Goal: Task Accomplishment & Management: Manage account settings

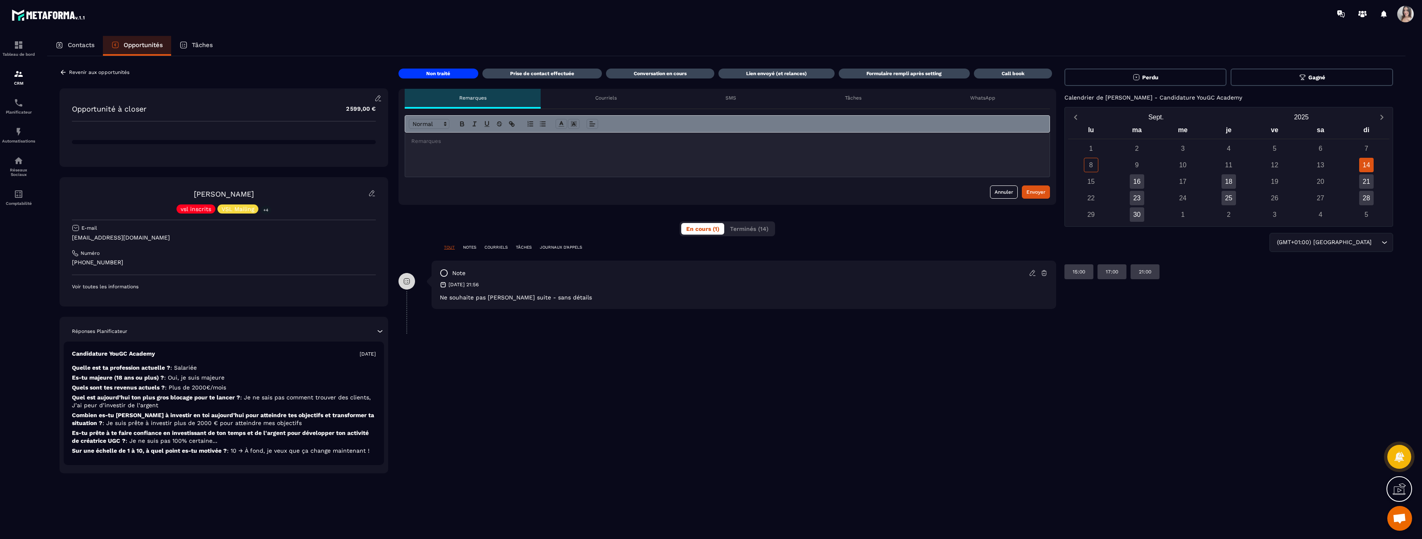
click at [1137, 74] on icon "submit" at bounding box center [1136, 77] width 6 height 6
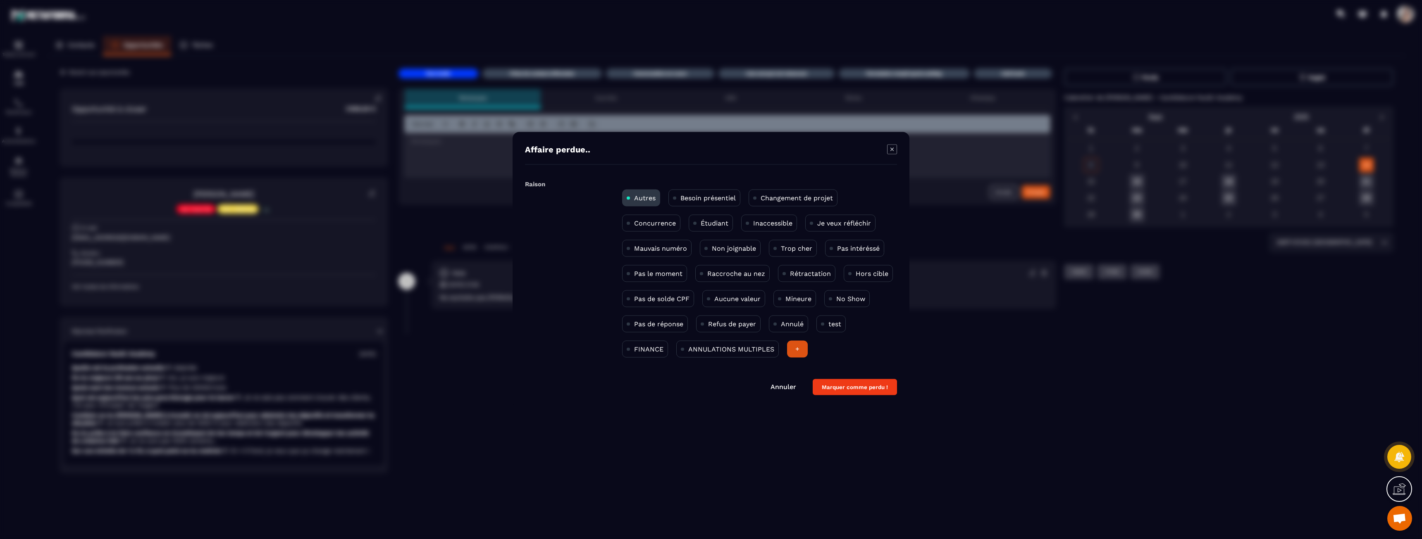
click at [843, 247] on p "Pas intéréssé" at bounding box center [858, 248] width 43 height 8
click at [861, 385] on button "Marquer comme perdu !" at bounding box center [855, 387] width 84 height 16
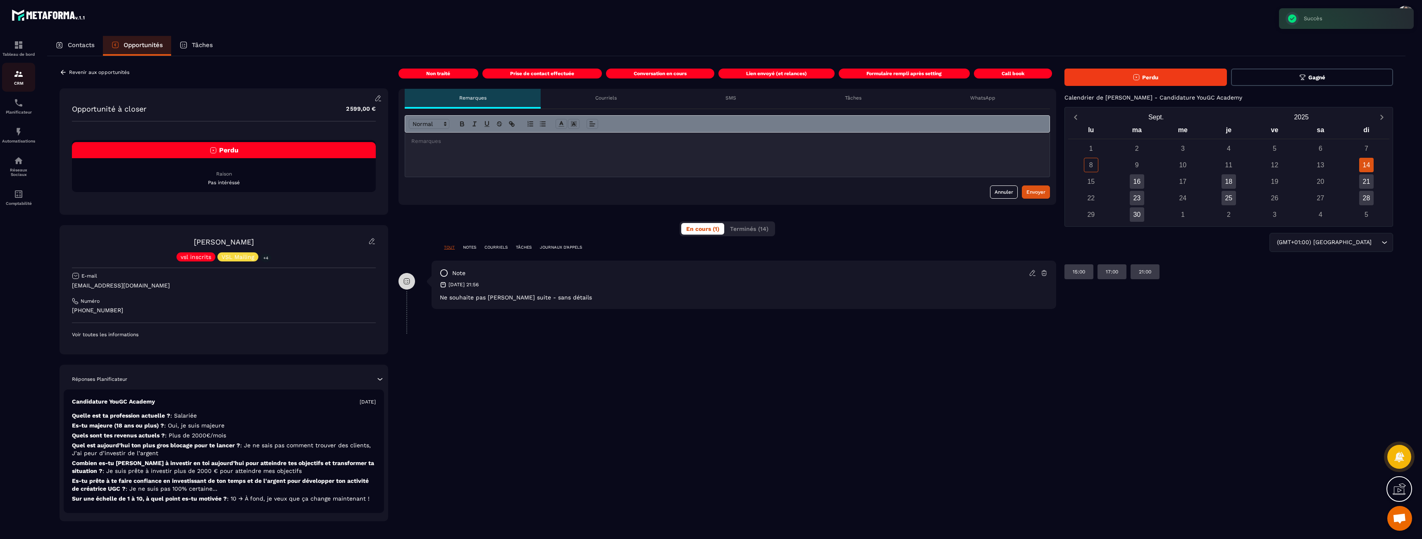
click at [12, 82] on p "CRM" at bounding box center [18, 83] width 33 height 5
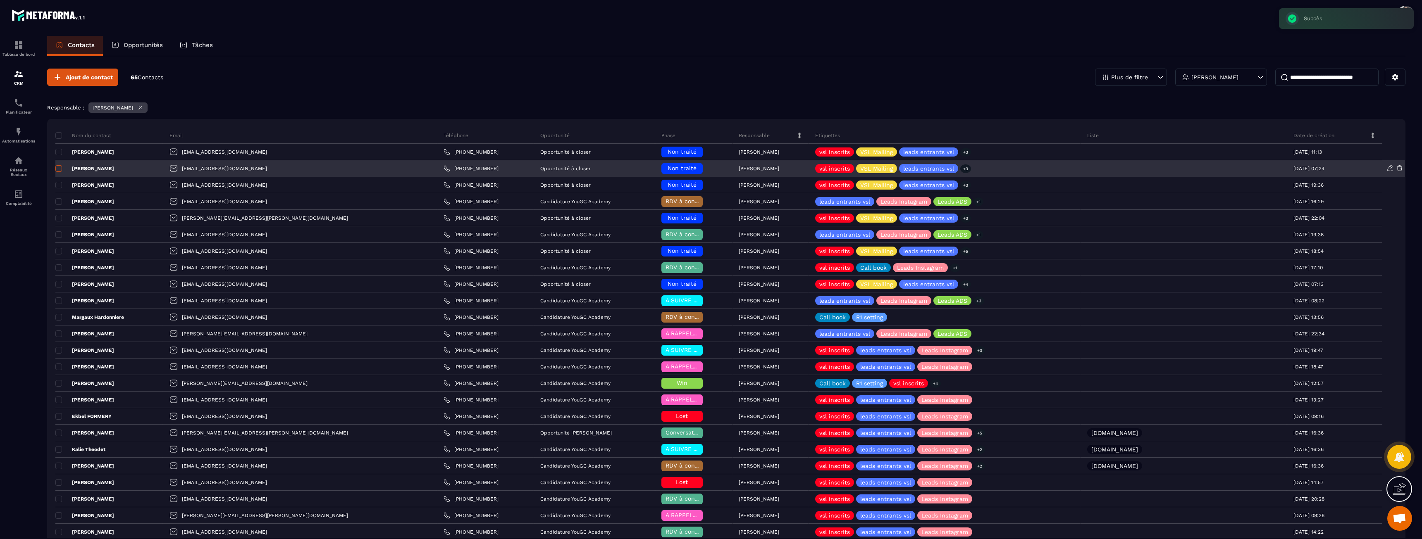
click at [61, 170] on span at bounding box center [58, 168] width 7 height 7
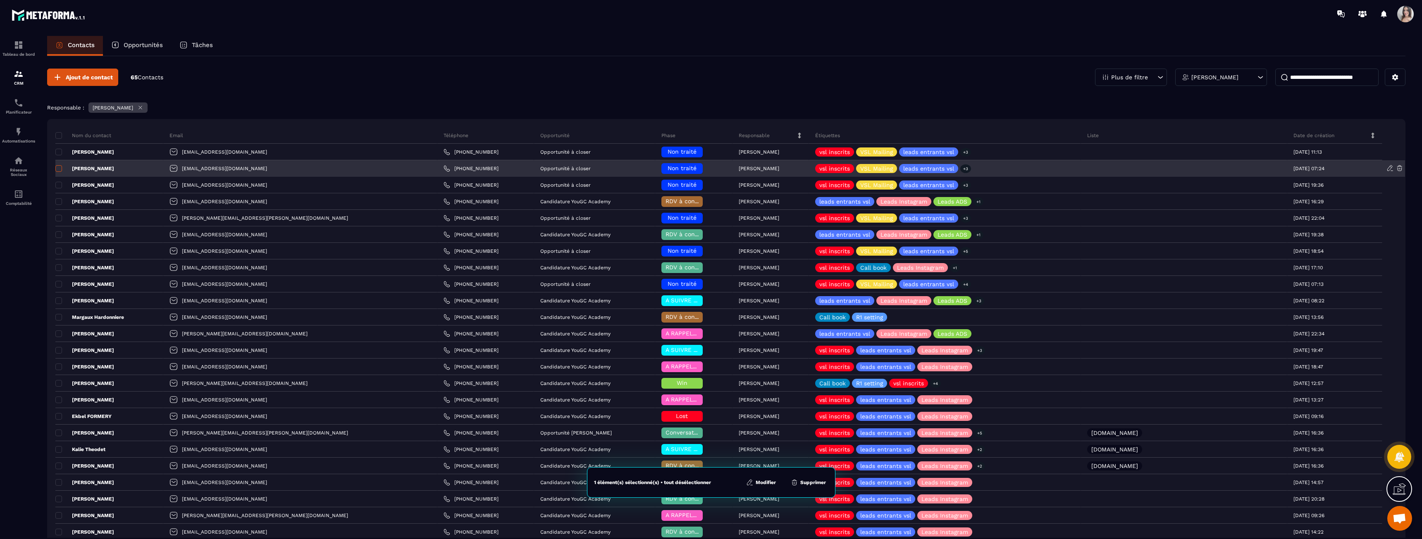
click at [61, 170] on span at bounding box center [58, 168] width 7 height 7
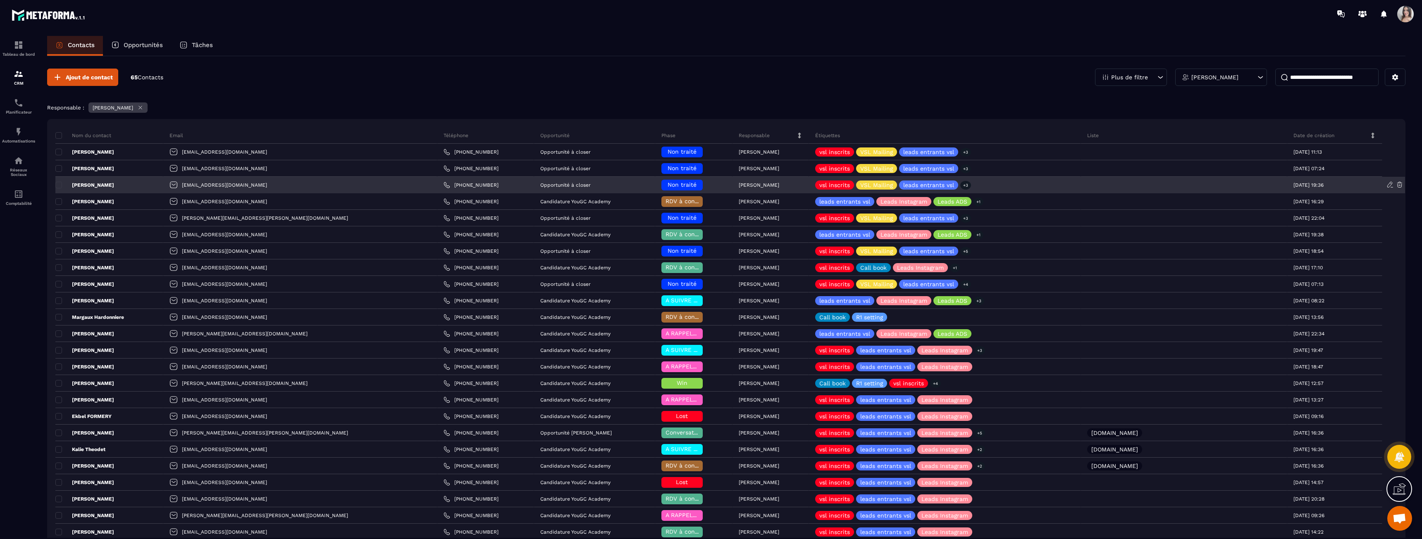
click at [91, 184] on p "[PERSON_NAME]" at bounding box center [84, 185] width 59 height 7
